Goal: Information Seeking & Learning: Check status

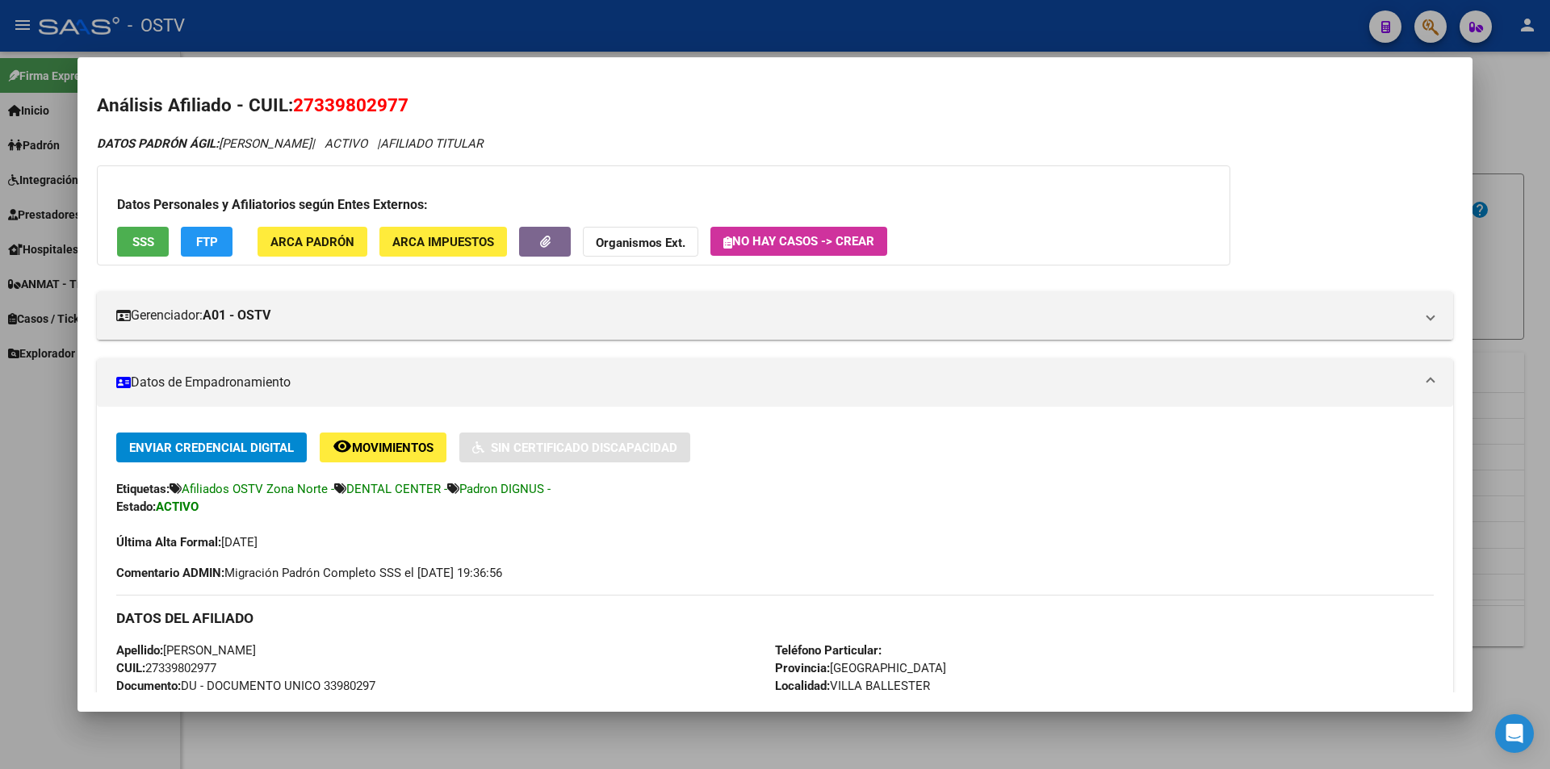
click at [482, 51] on div at bounding box center [775, 384] width 1550 height 769
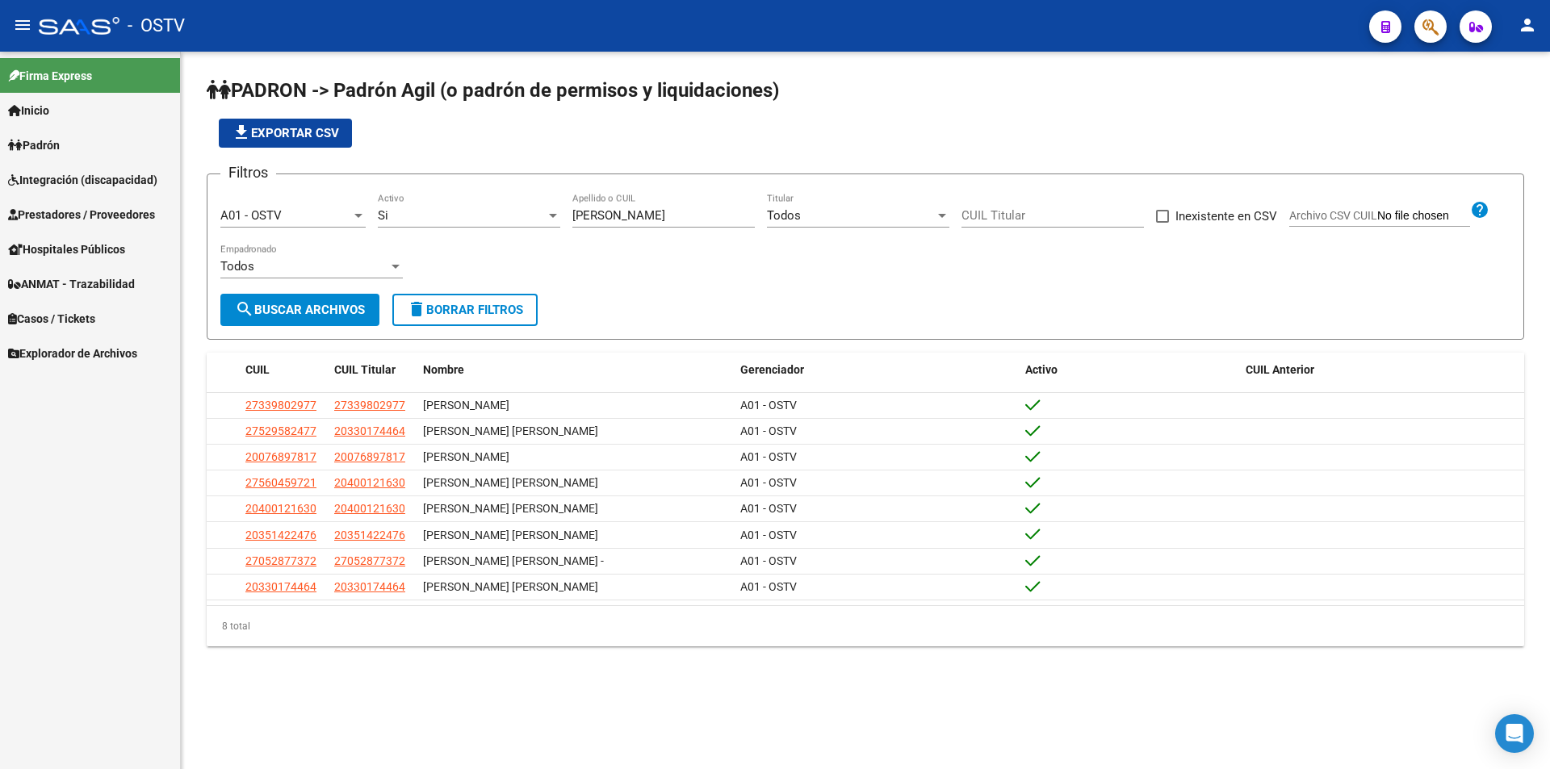
click at [520, 138] on div "file_download Exportar CSV" at bounding box center [866, 133] width 1318 height 29
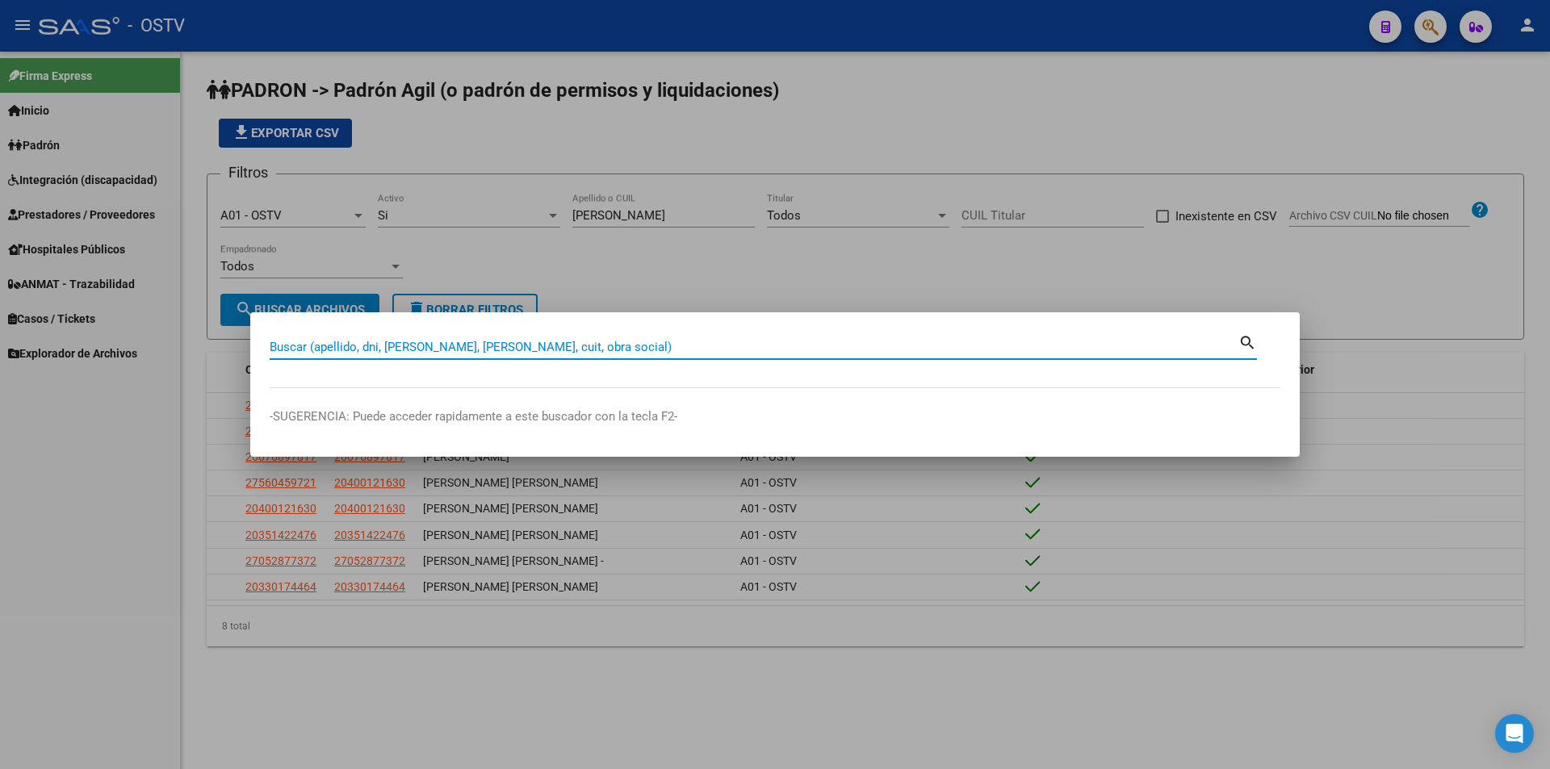
paste input "55032535"
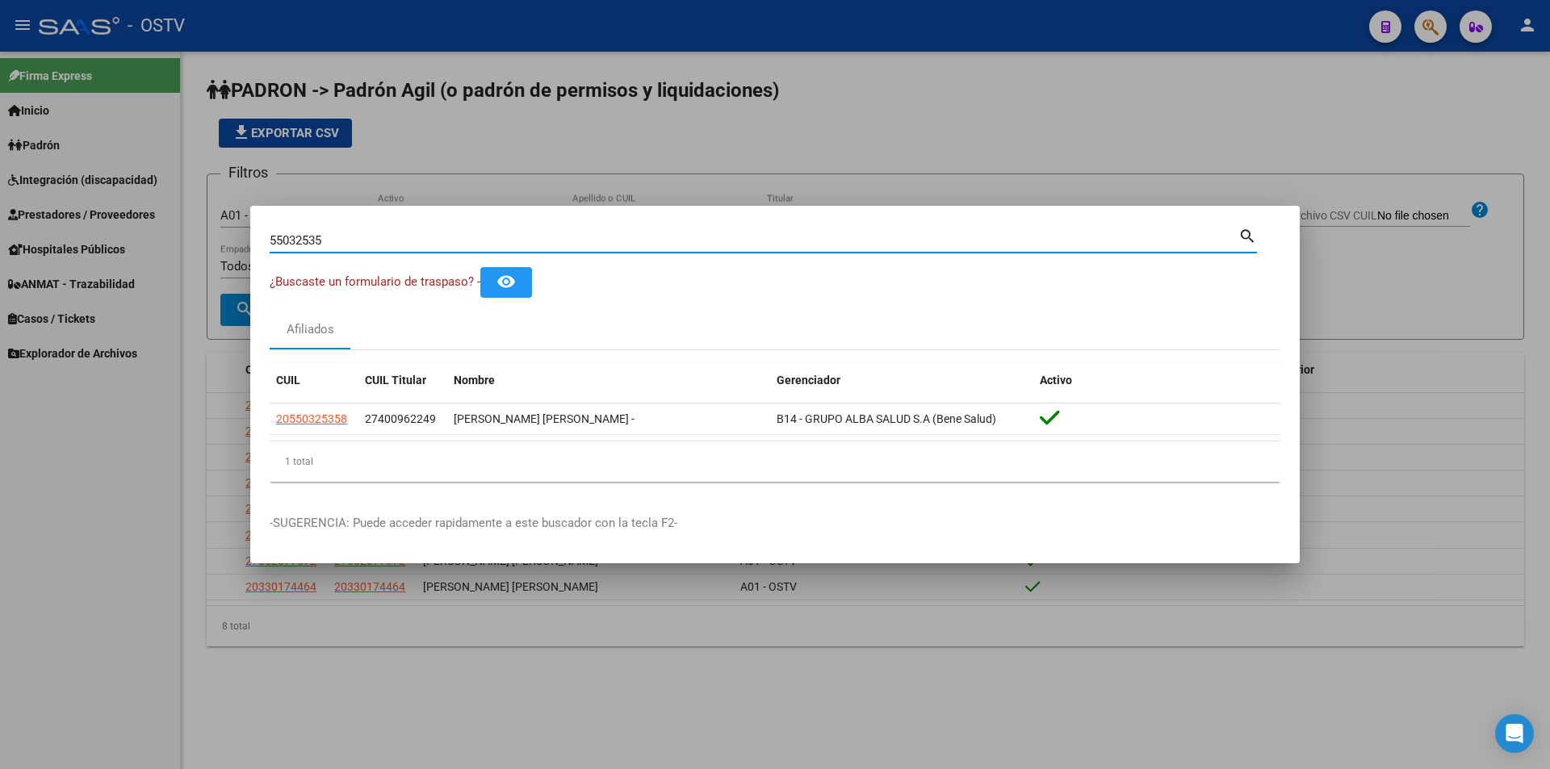
drag, startPoint x: 384, startPoint y: 244, endPoint x: 103, endPoint y: 235, distance: 281.9
click at [103, 235] on div "55032535 Buscar (apellido, dni, cuil, nro traspaso, cuit, obra social) search ¿…" at bounding box center [775, 384] width 1550 height 769
paste input "41460458"
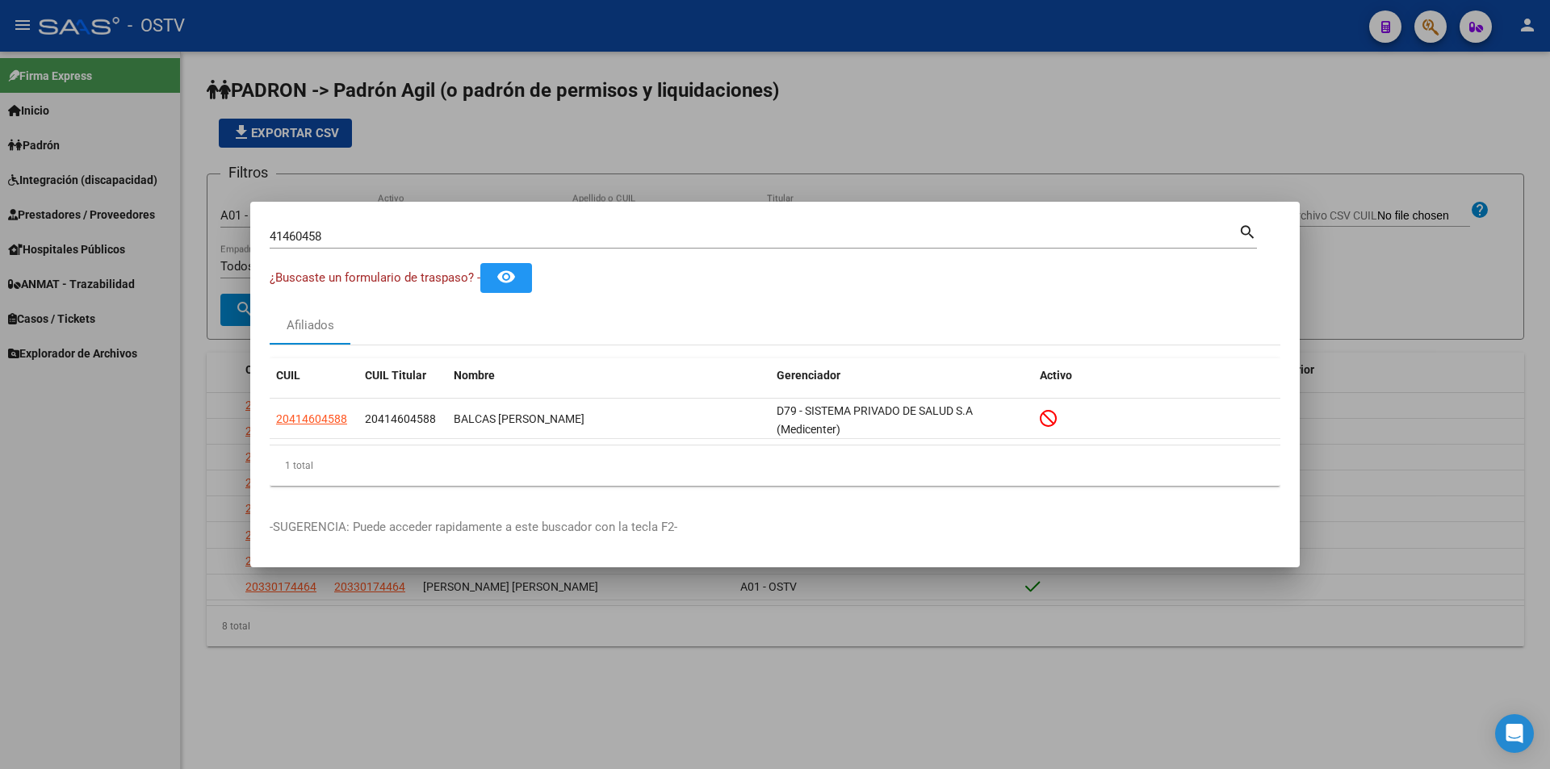
click at [447, 204] on mat-dialog-container "41460458 Buscar (apellido, dni, cuil, nro traspaso, cuit, obra social) search ¿…" at bounding box center [775, 385] width 1050 height 367
drag, startPoint x: 379, startPoint y: 239, endPoint x: 93, endPoint y: 233, distance: 285.9
click at [93, 233] on div "41460458 Buscar (apellido, dni, cuil, nro traspaso, cuit, obra social) search ¿…" at bounding box center [775, 384] width 1550 height 769
paste input "5236378"
type input "45236378"
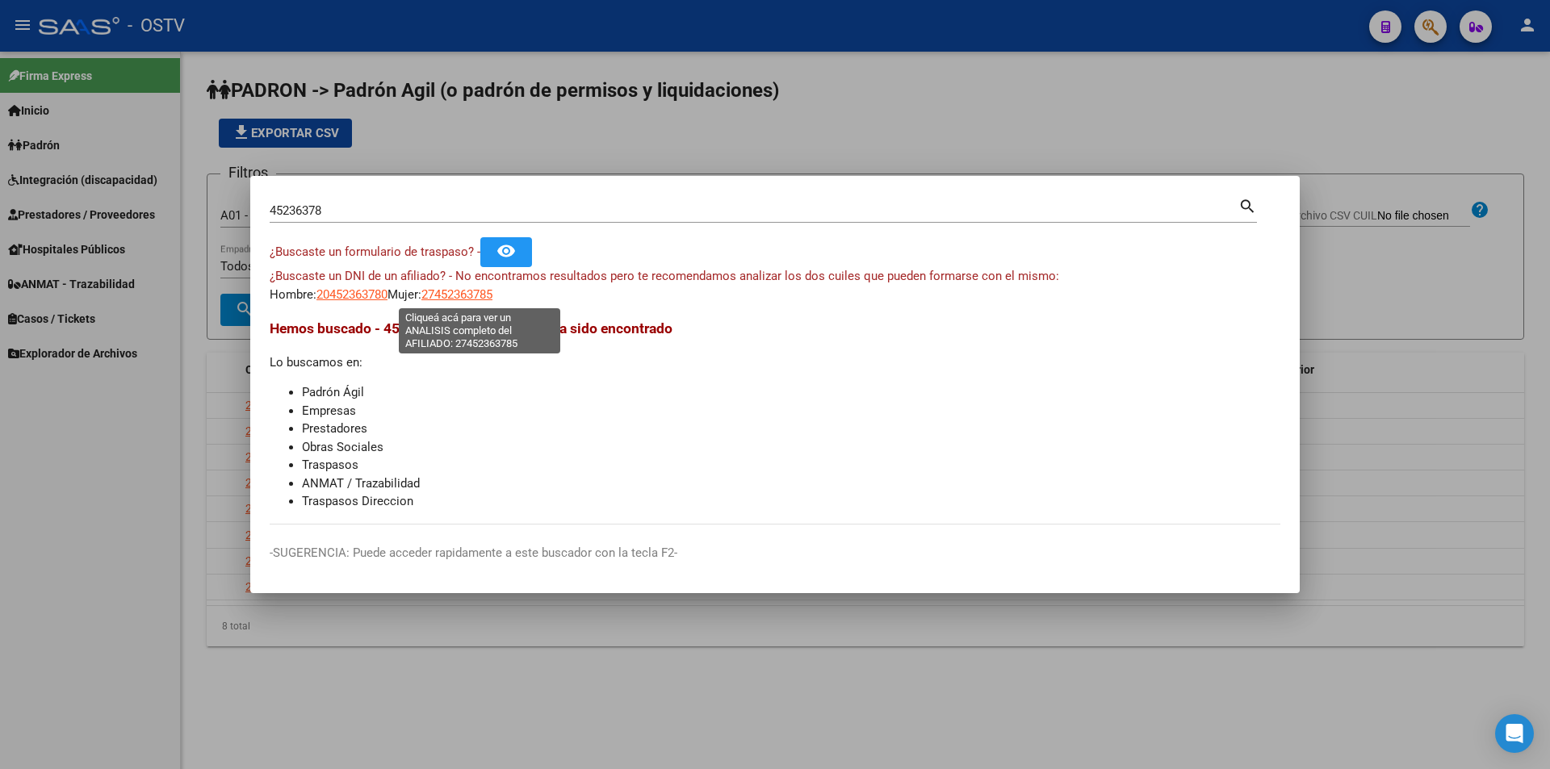
click at [479, 297] on span "27452363785" at bounding box center [456, 294] width 71 height 15
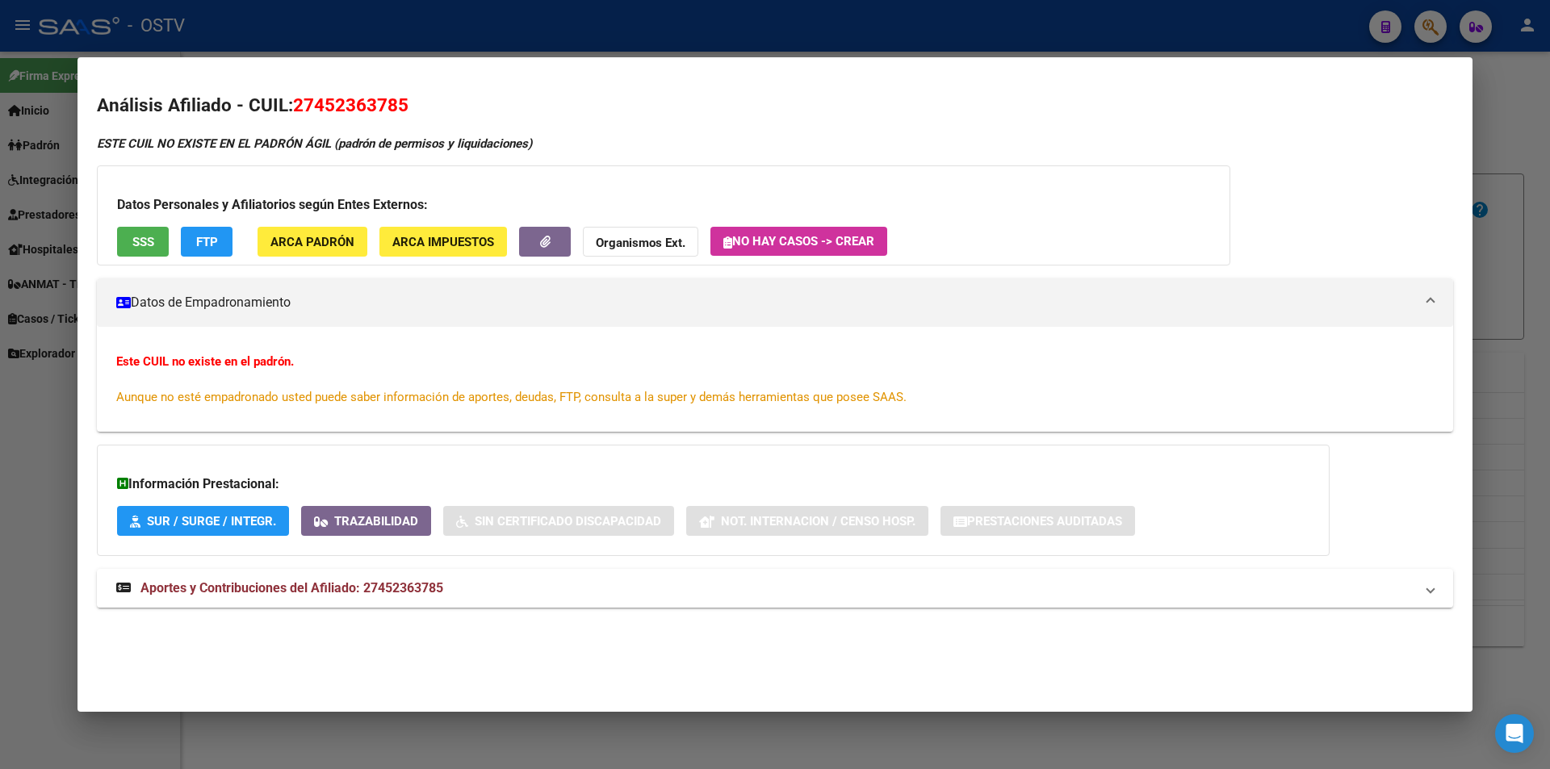
click at [361, 29] on div at bounding box center [775, 384] width 1550 height 769
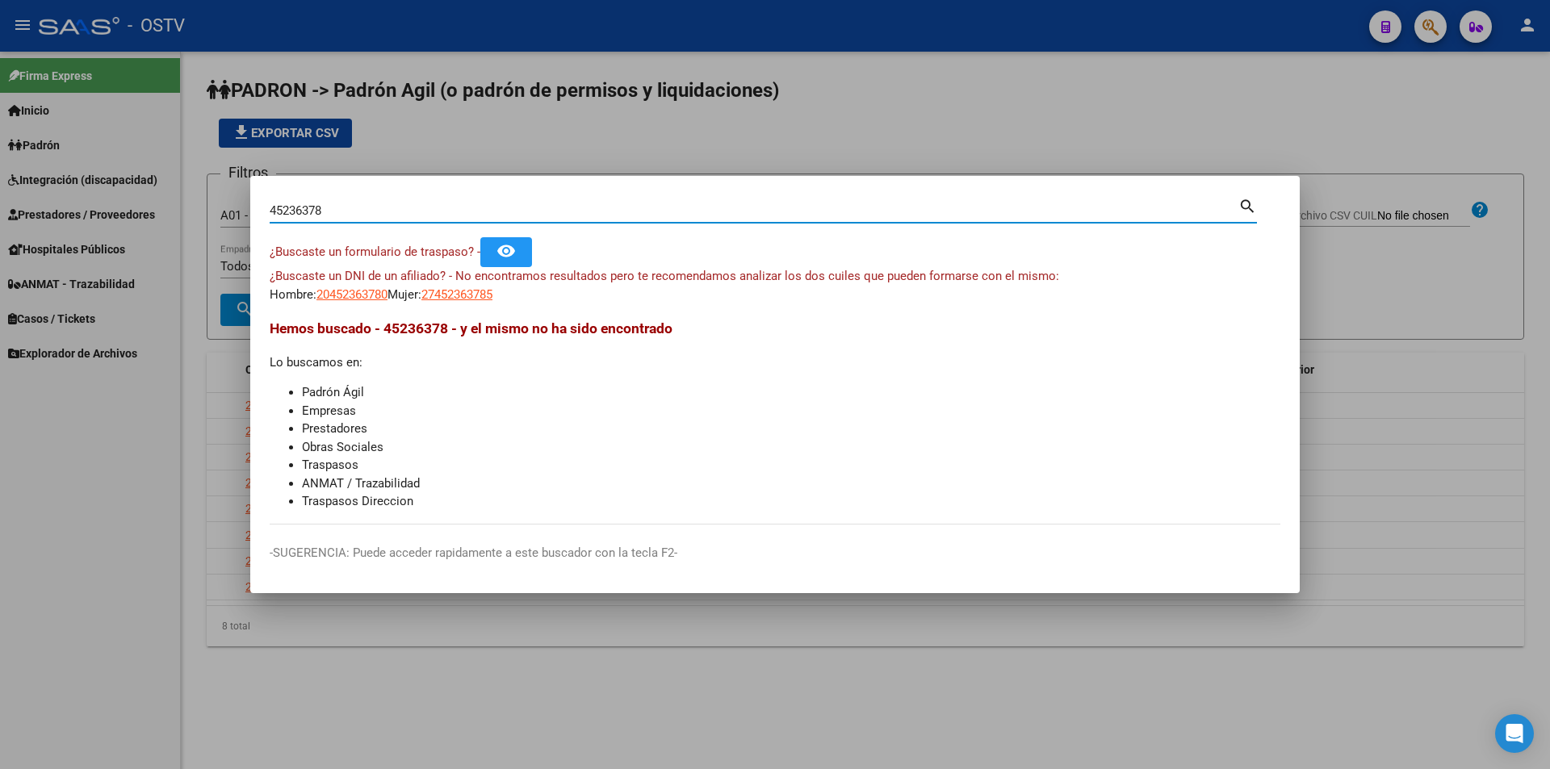
drag, startPoint x: 348, startPoint y: 207, endPoint x: 80, endPoint y: 221, distance: 268.5
click at [80, 221] on div "45236378 Buscar (apellido, dni, cuil, nro traspaso, cuit, obra social) search ¿…" at bounding box center [775, 384] width 1550 height 769
click at [384, 294] on span "20452363780" at bounding box center [352, 294] width 71 height 15
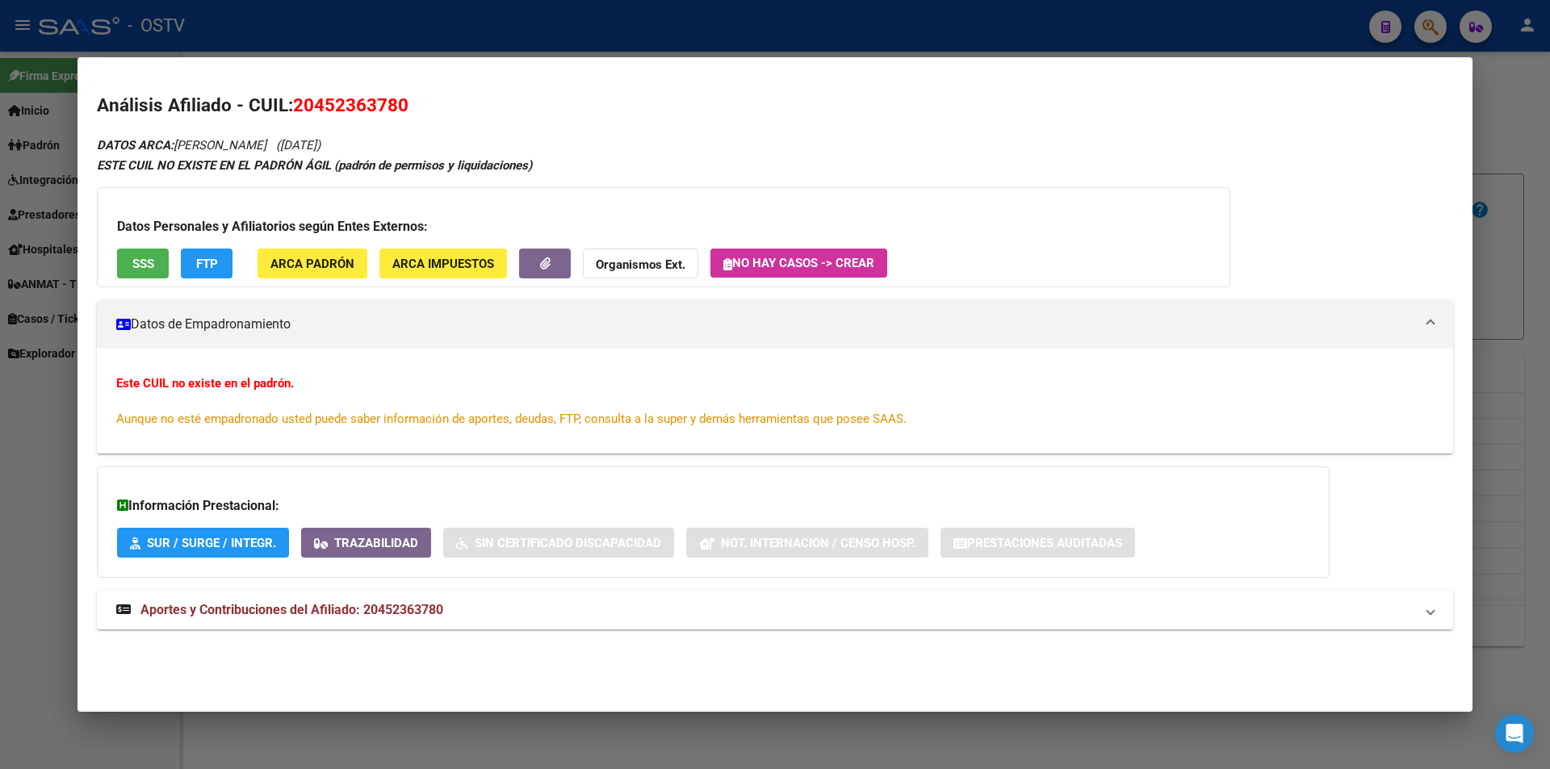
click at [363, 43] on div at bounding box center [775, 384] width 1550 height 769
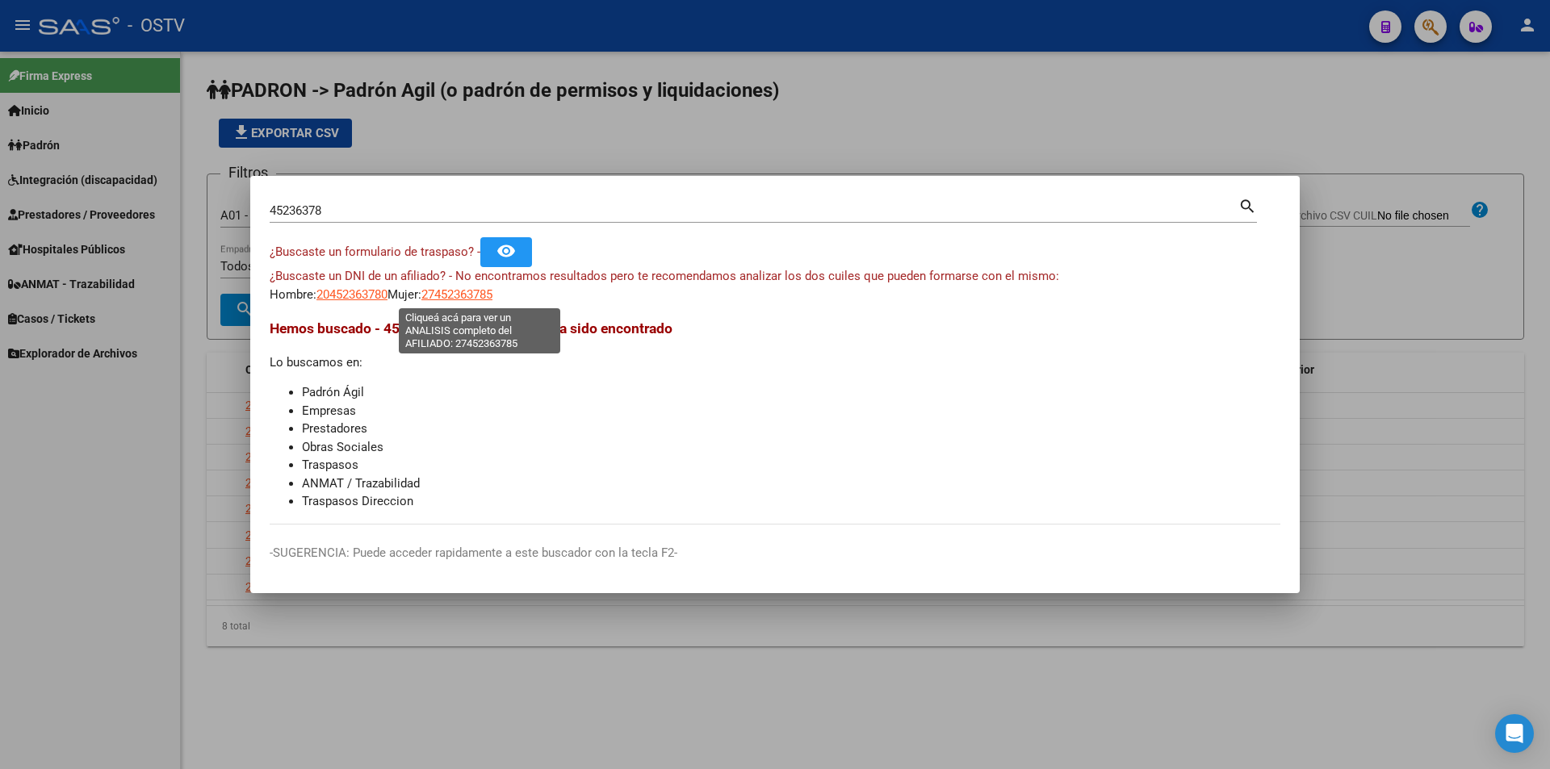
click at [455, 291] on span "27452363785" at bounding box center [456, 294] width 71 height 15
type textarea "27452363785"
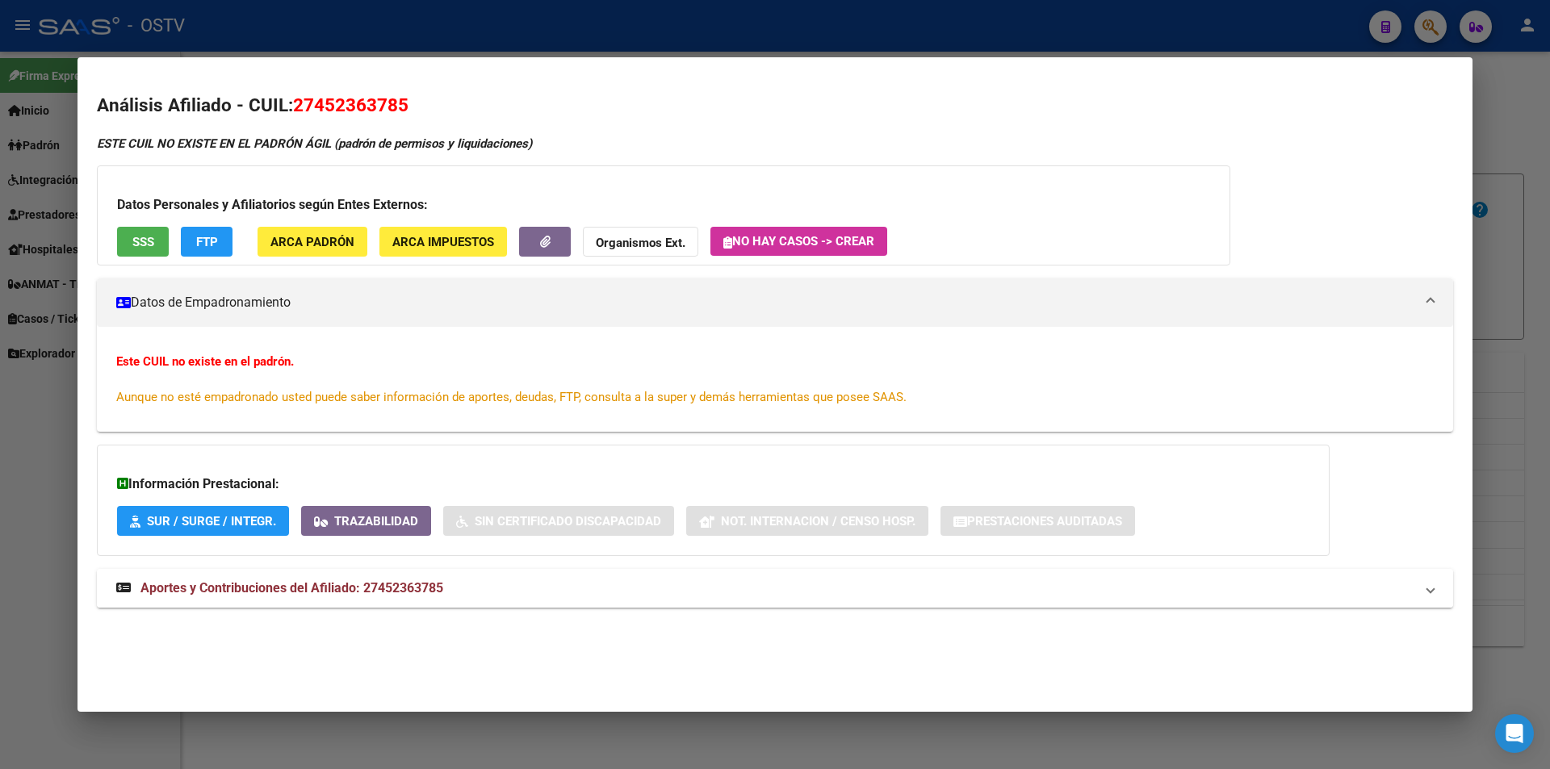
click at [372, 606] on mat-expansion-panel-header "Aportes y Contribuciones del Afiliado: 27452363785" at bounding box center [775, 588] width 1356 height 39
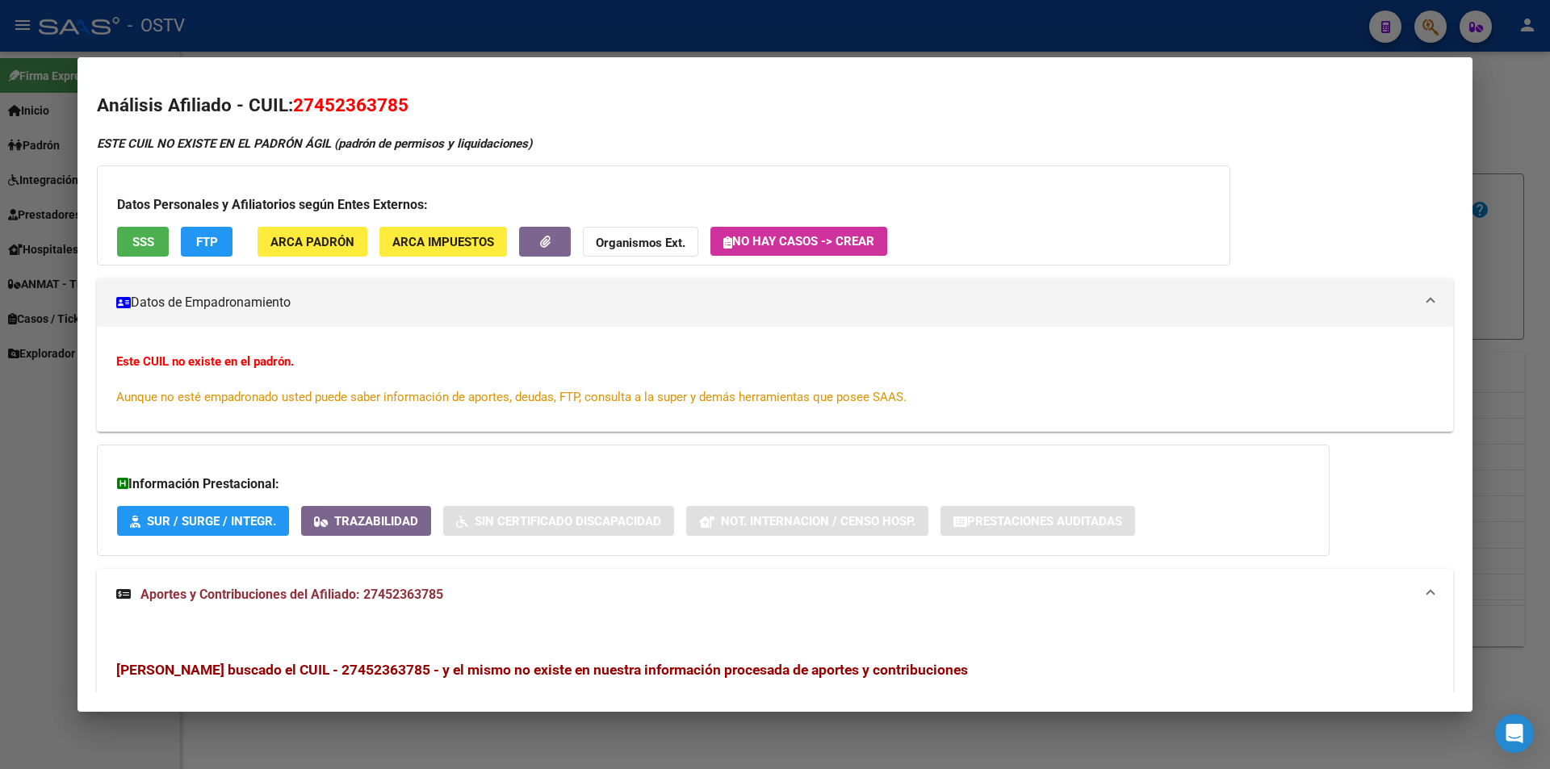
click at [413, 27] on div at bounding box center [775, 384] width 1550 height 769
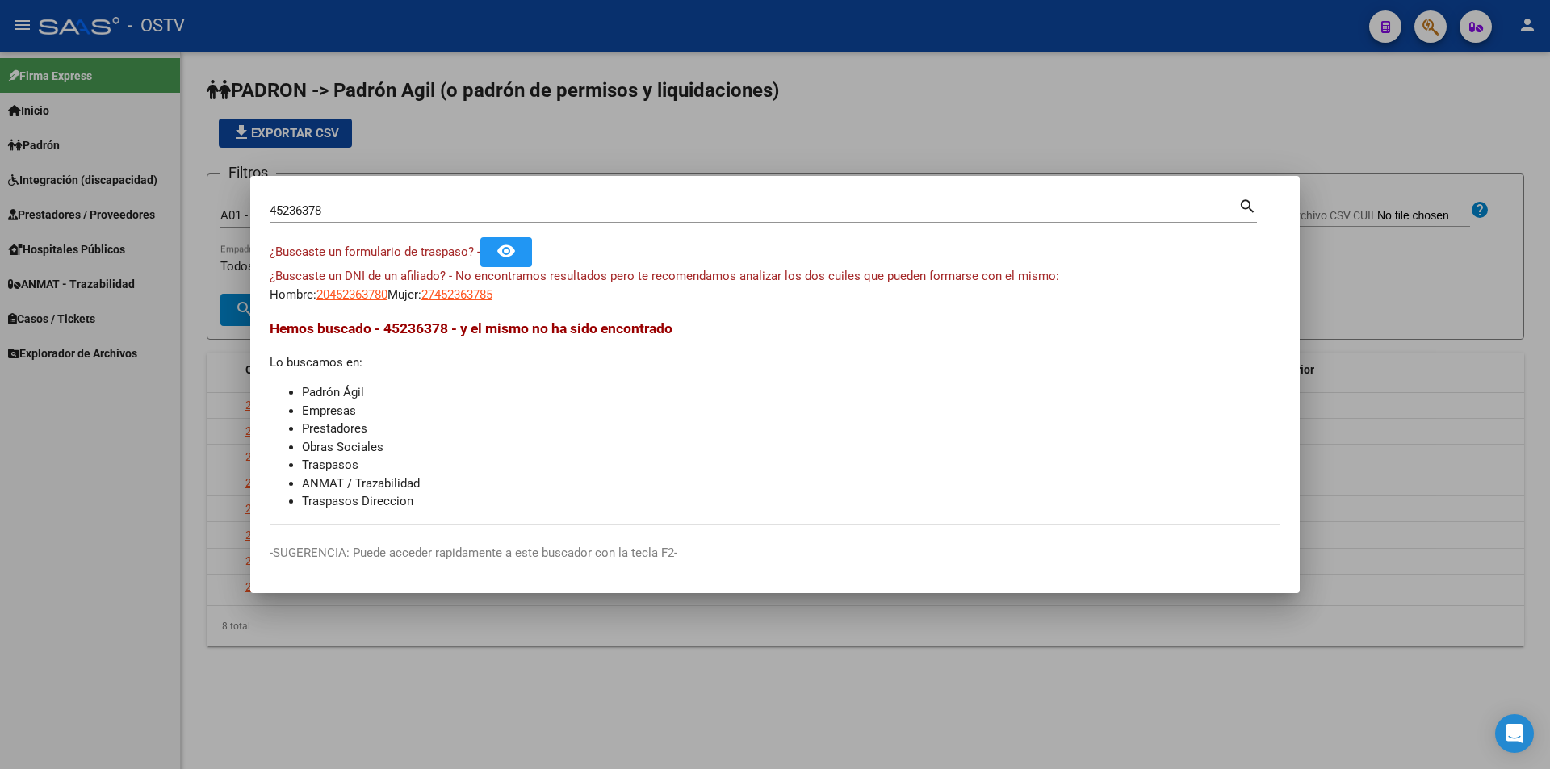
click at [555, 130] on div at bounding box center [775, 384] width 1550 height 769
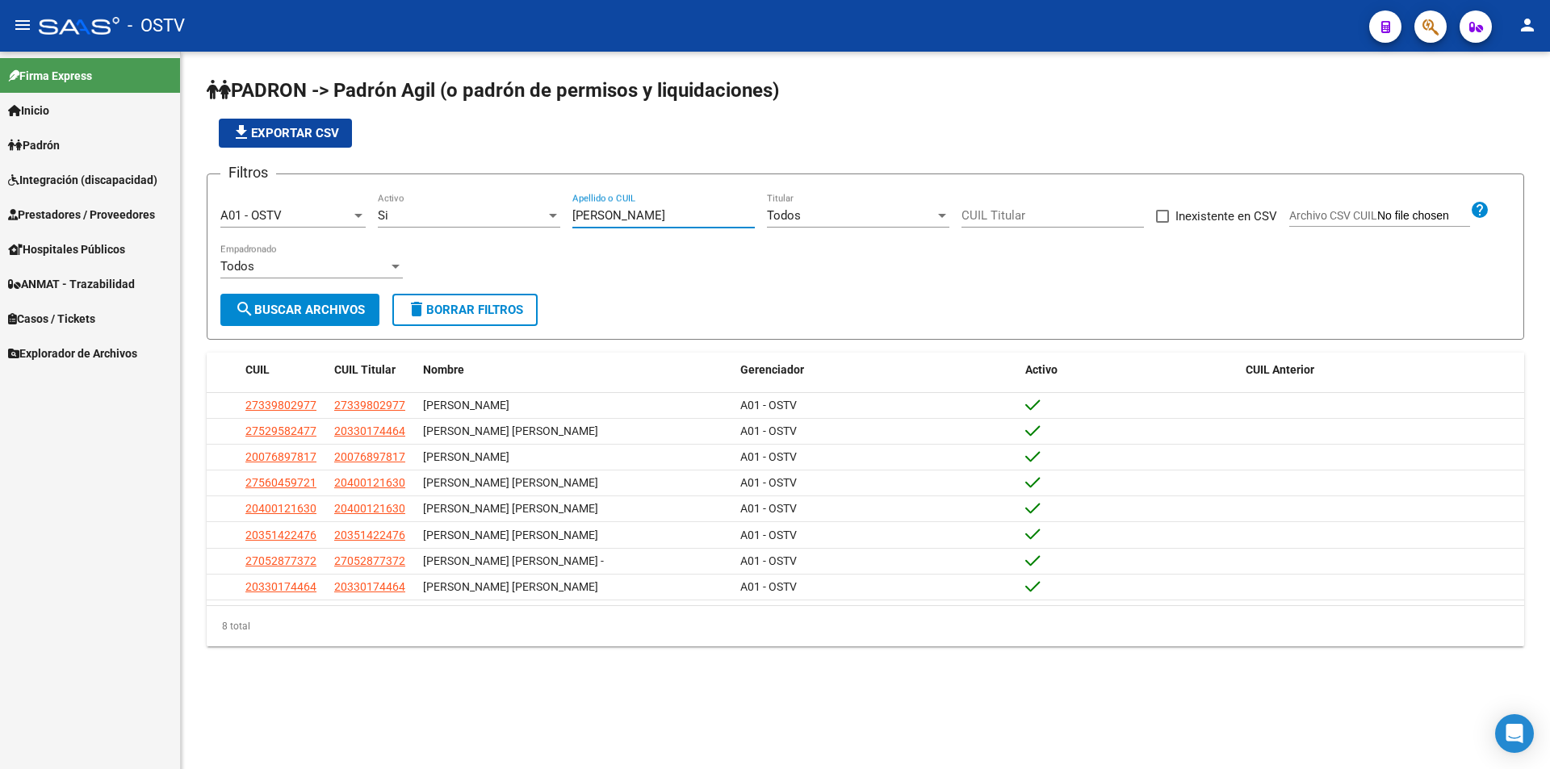
drag, startPoint x: 641, startPoint y: 220, endPoint x: 495, endPoint y: 214, distance: 146.3
click at [495, 214] on div "Filtros A01 - OSTV Seleccionar Gerenciador Si Activo [PERSON_NAME] Apellido o C…" at bounding box center [865, 240] width 1290 height 107
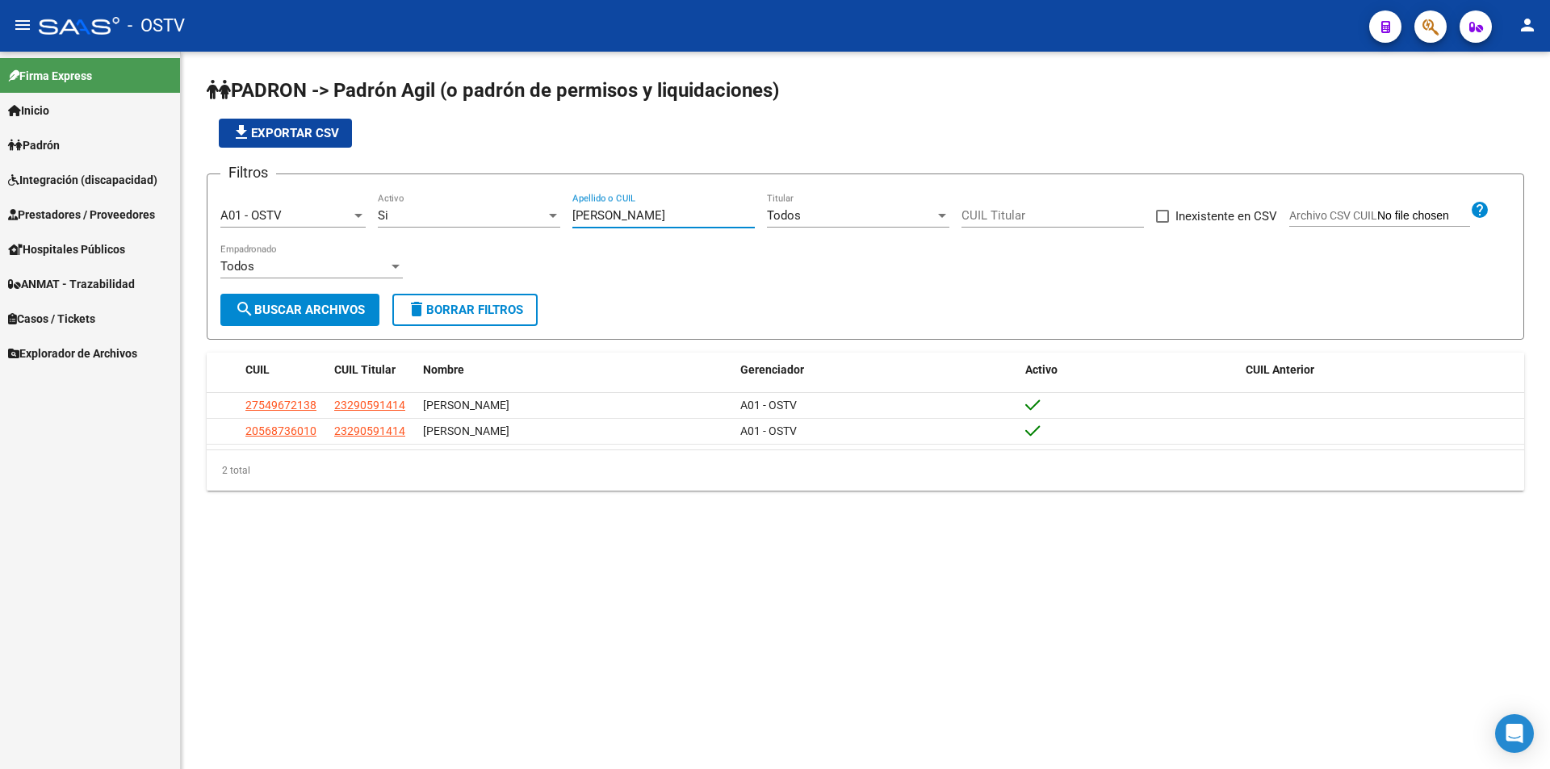
type input "[PERSON_NAME]"
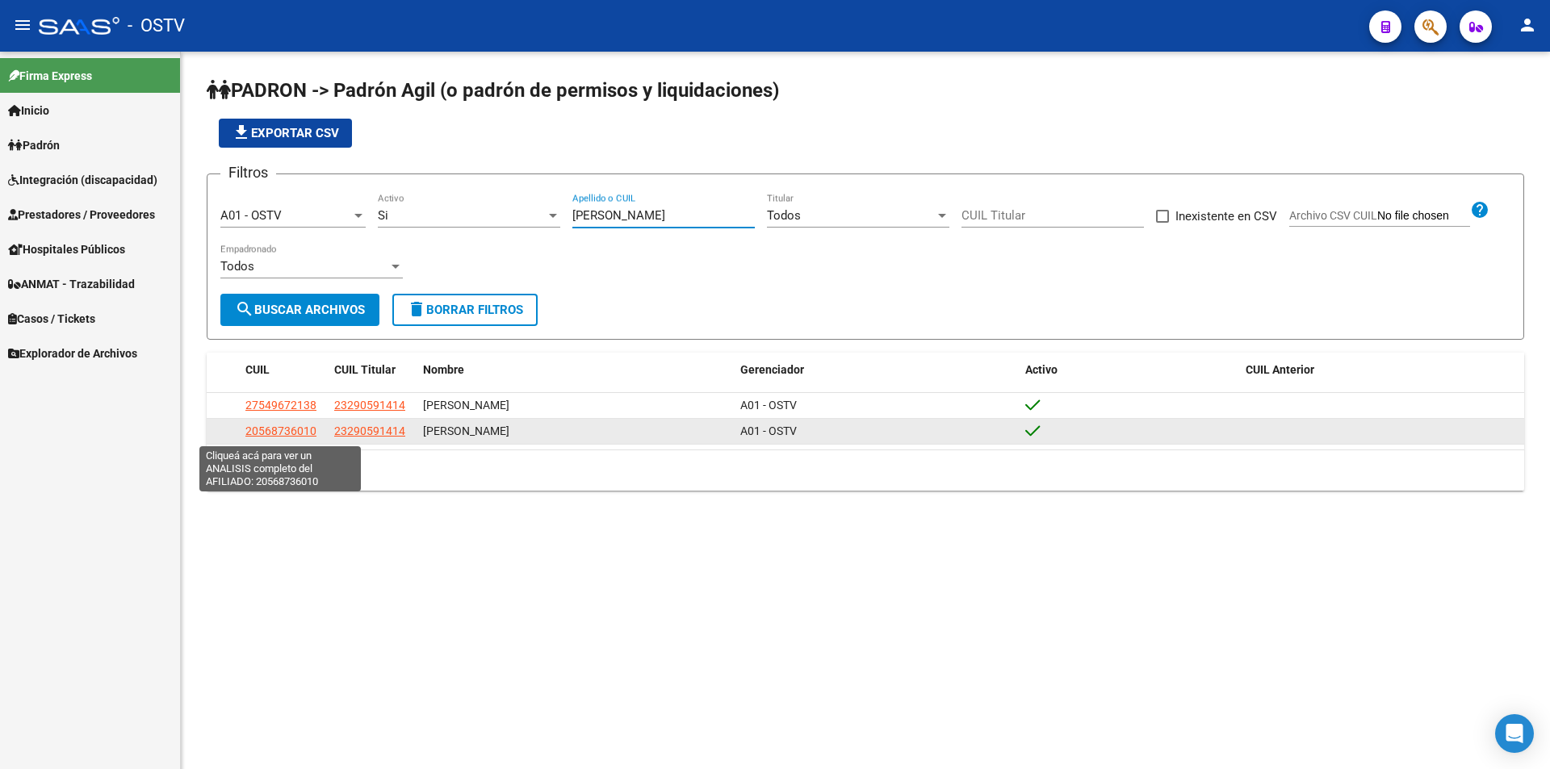
click at [303, 431] on span "20568736010" at bounding box center [280, 431] width 71 height 13
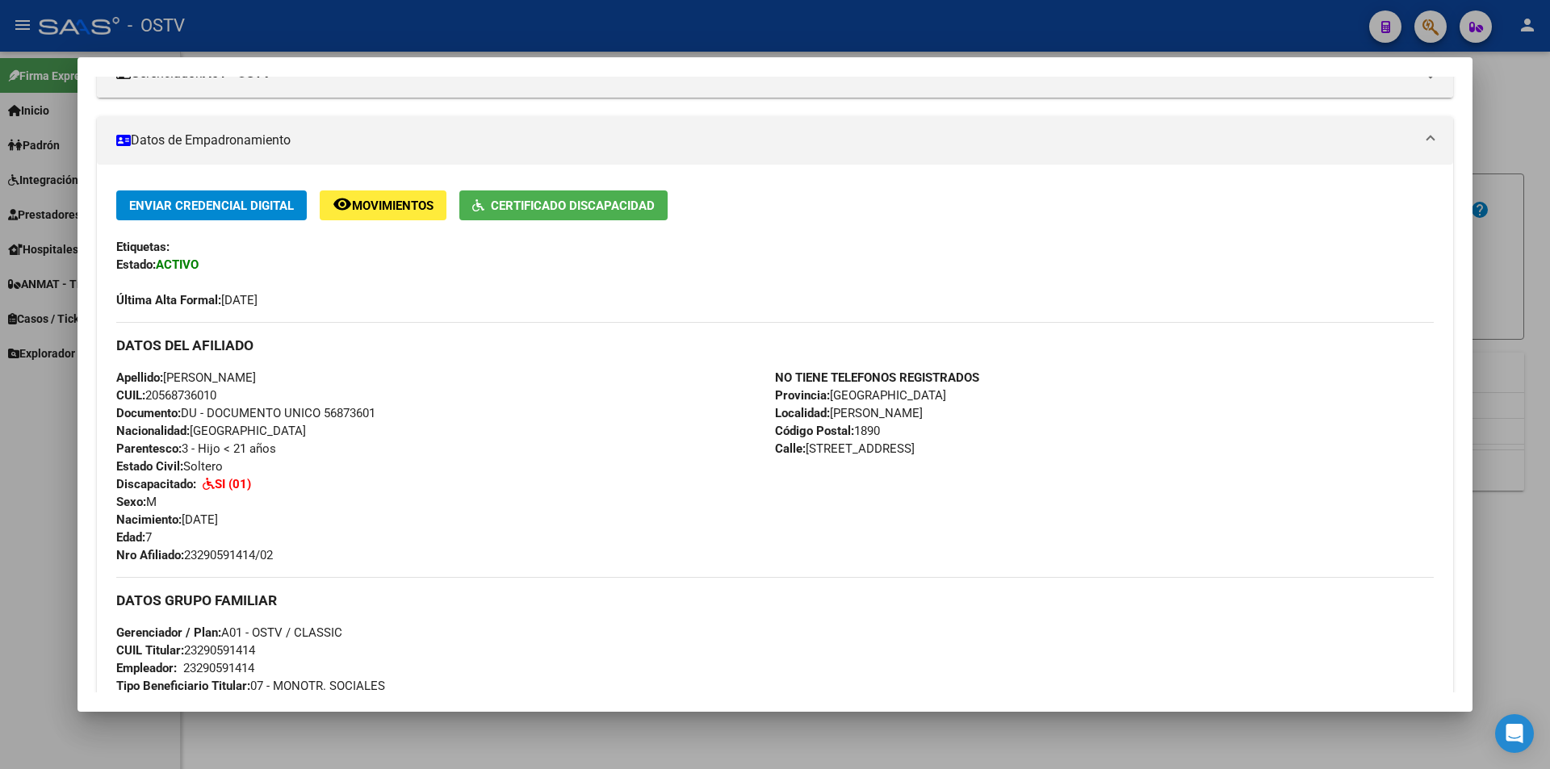
scroll to position [646, 0]
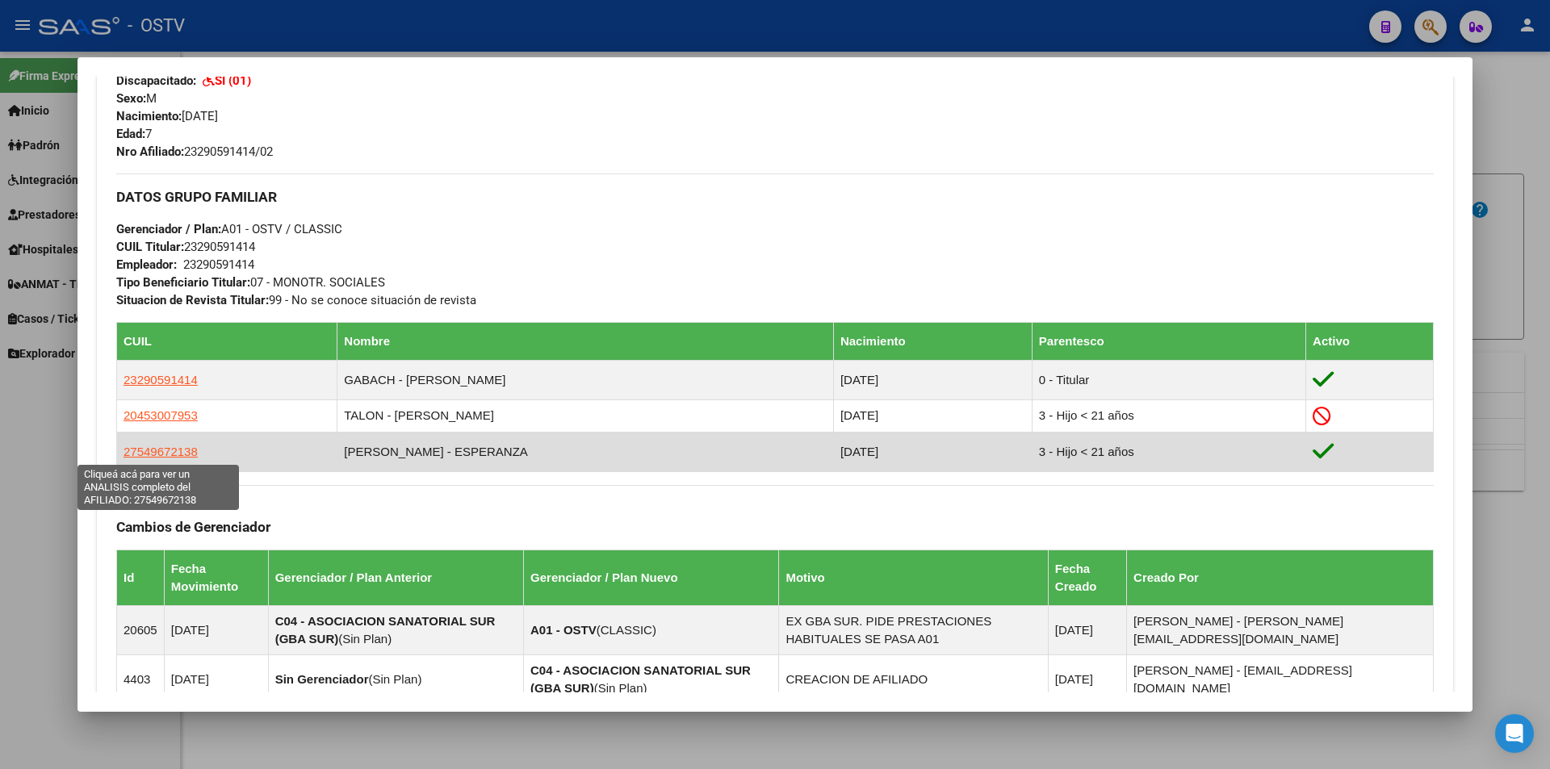
click at [174, 451] on span "27549672138" at bounding box center [161, 452] width 74 height 14
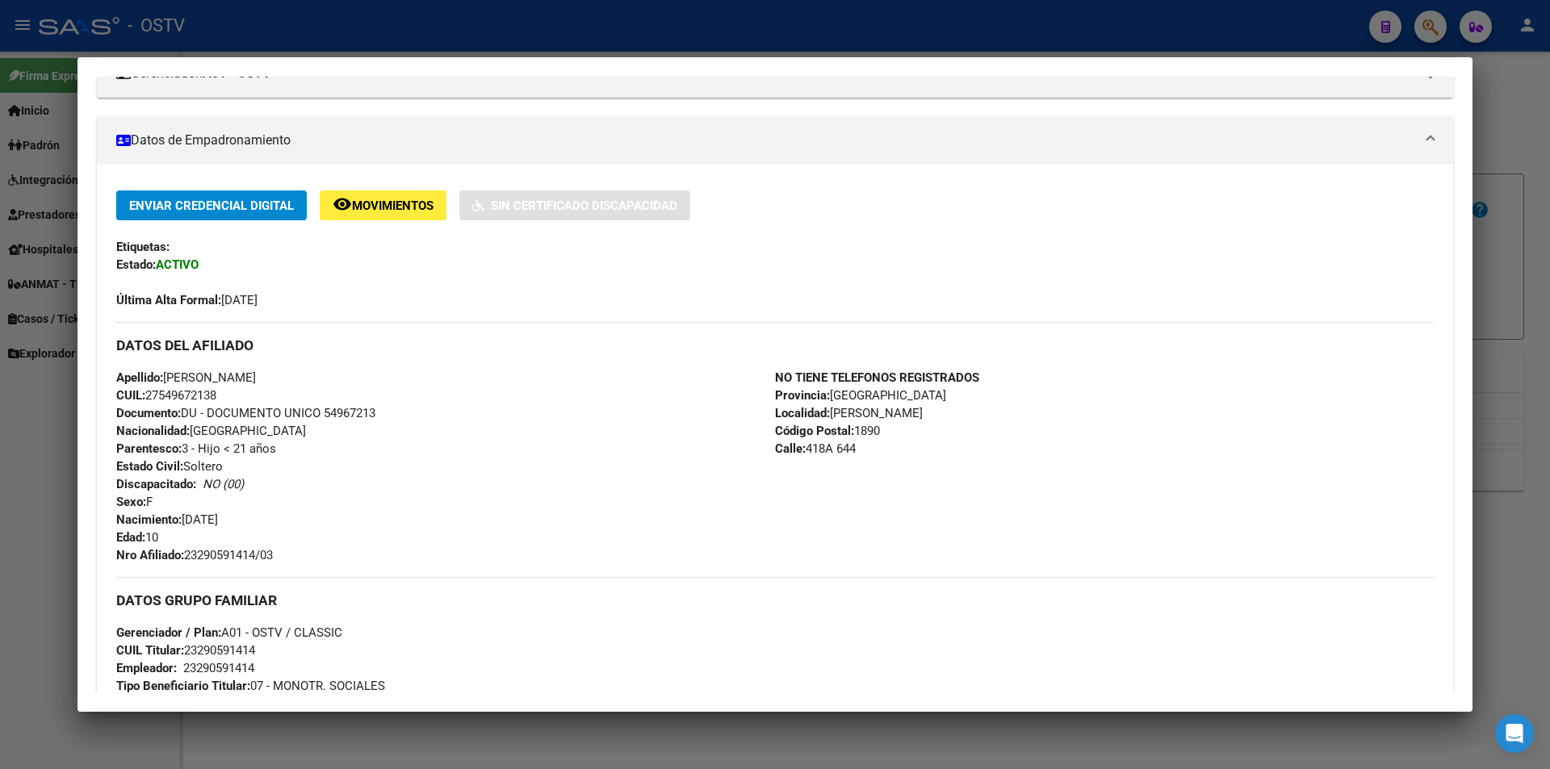
scroll to position [565, 0]
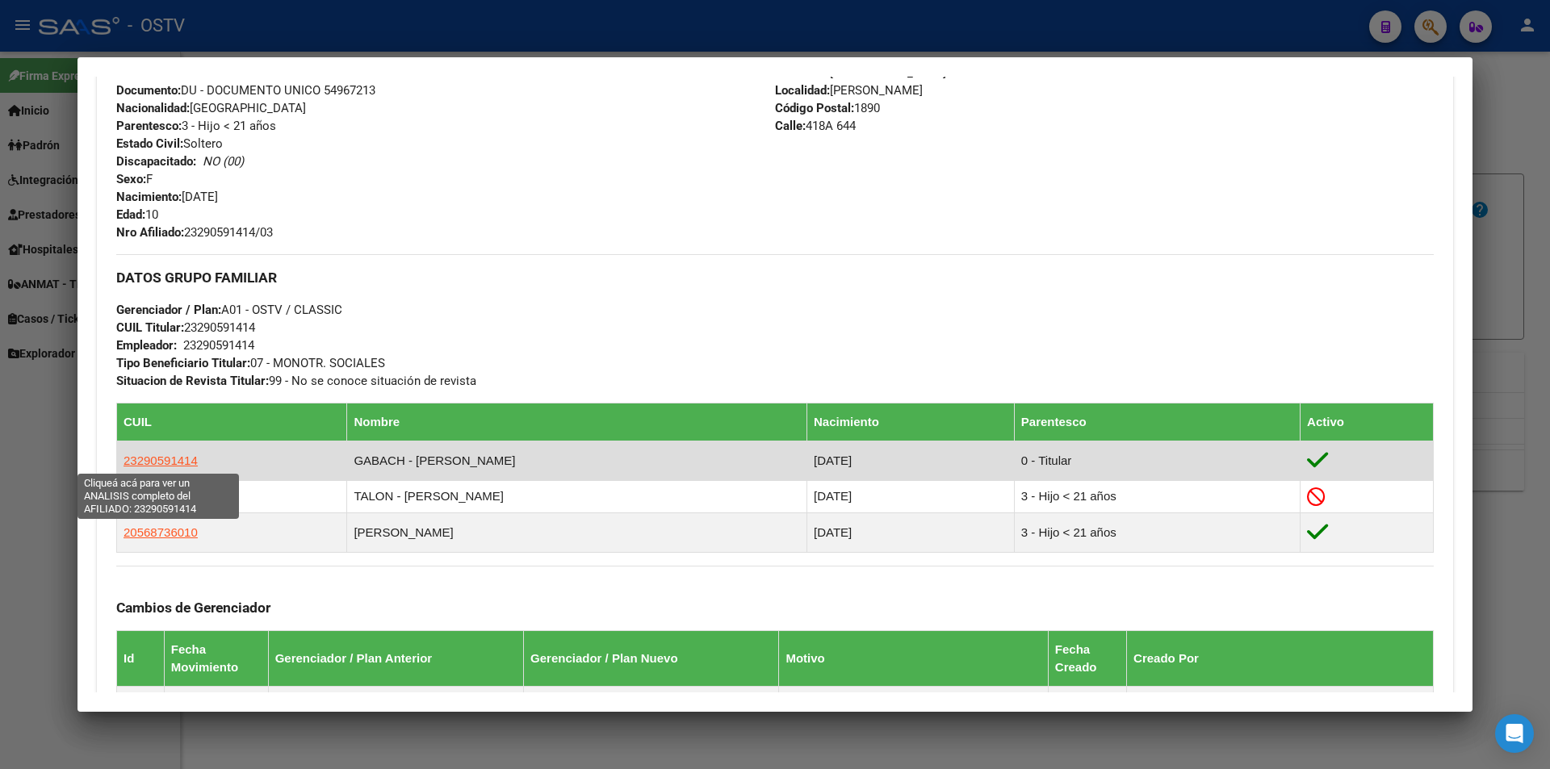
click at [166, 463] on span "23290591414" at bounding box center [161, 461] width 74 height 14
type textarea "23290591414"
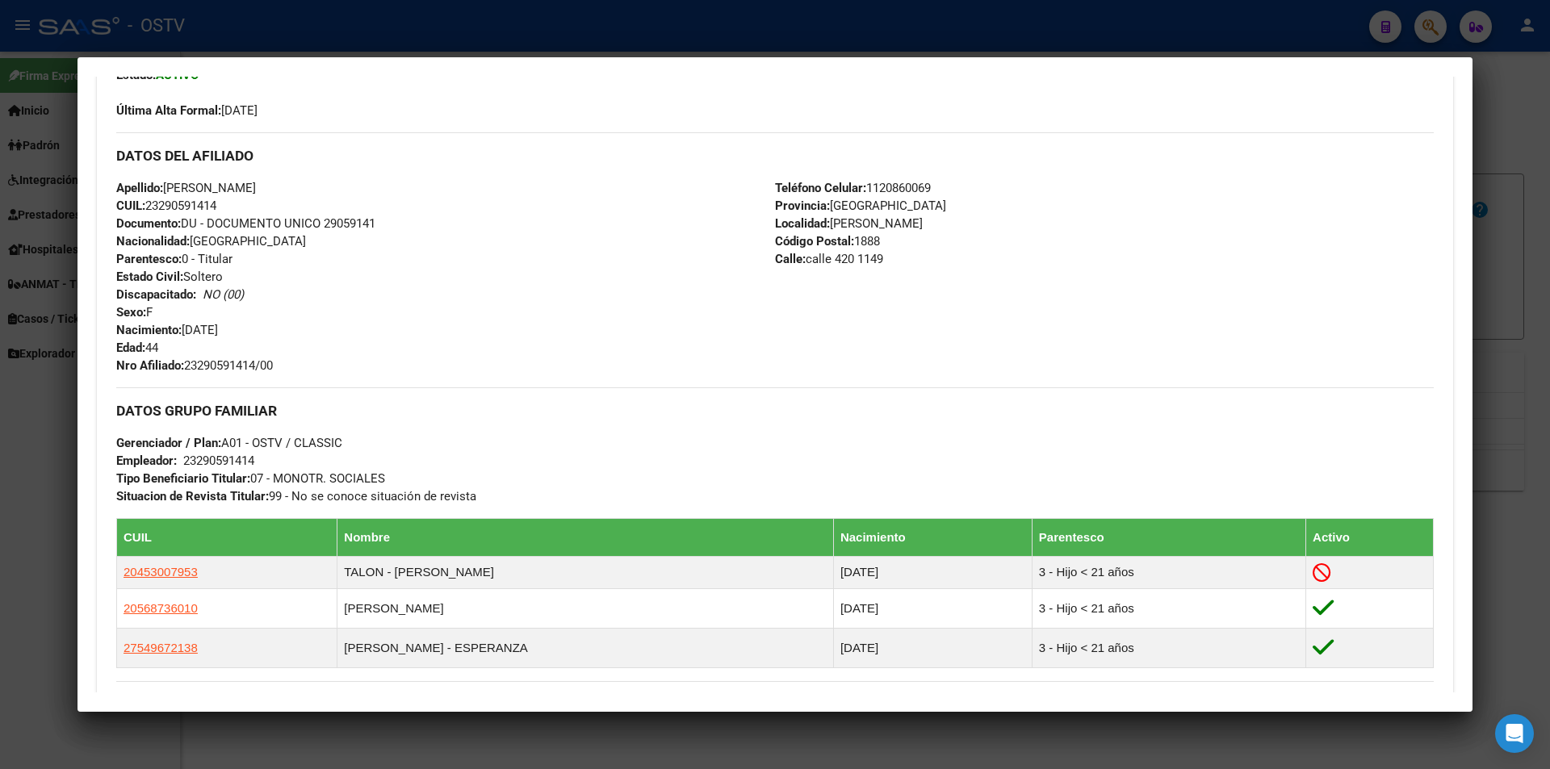
scroll to position [404, 0]
